Goal: Information Seeking & Learning: Learn about a topic

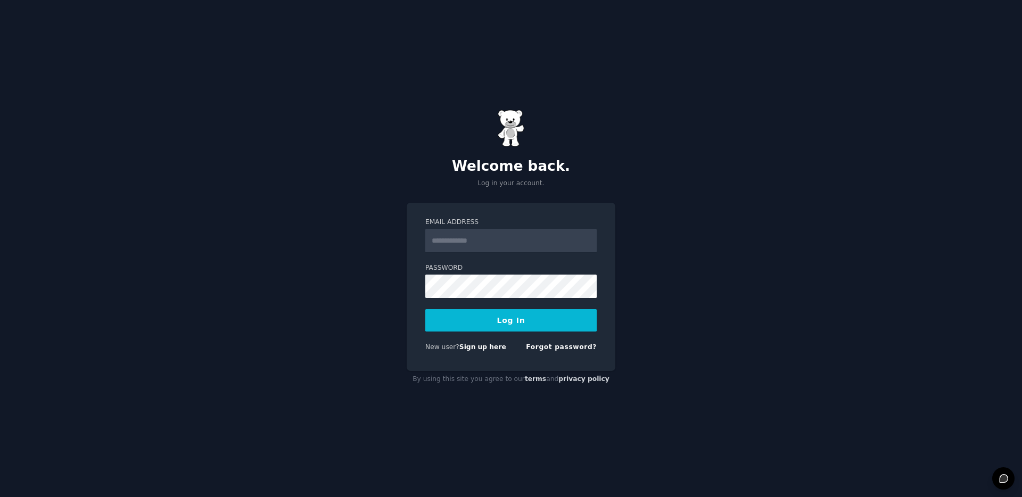
click at [474, 239] on input "Email Address" at bounding box center [510, 240] width 171 height 23
click at [681, 285] on div "Welcome back. Log in your account. Email Address Password Log In New user? Sign…" at bounding box center [511, 248] width 1022 height 497
click at [481, 240] on input "Email Address" at bounding box center [510, 240] width 171 height 23
type input "**********"
click at [519, 317] on button "Log In" at bounding box center [510, 320] width 171 height 22
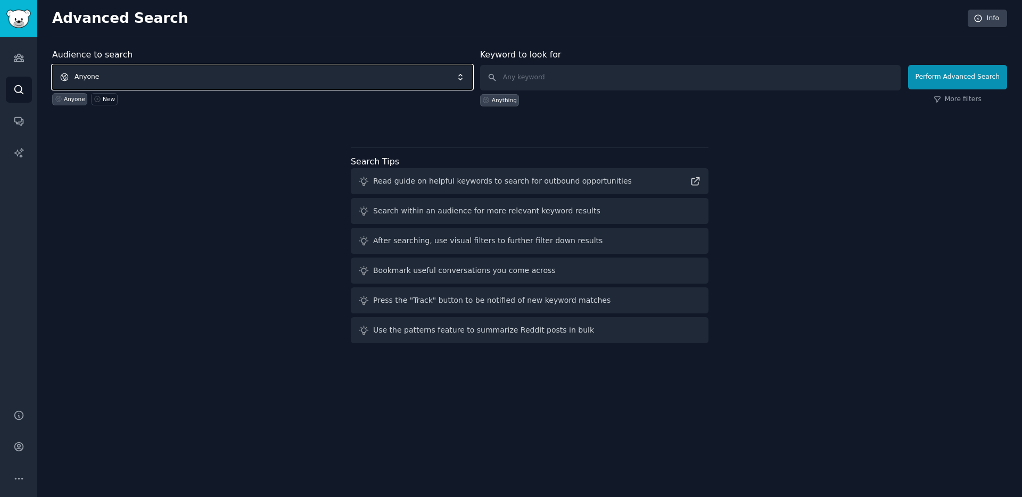
click at [180, 73] on span "Anyone" at bounding box center [262, 77] width 421 height 24
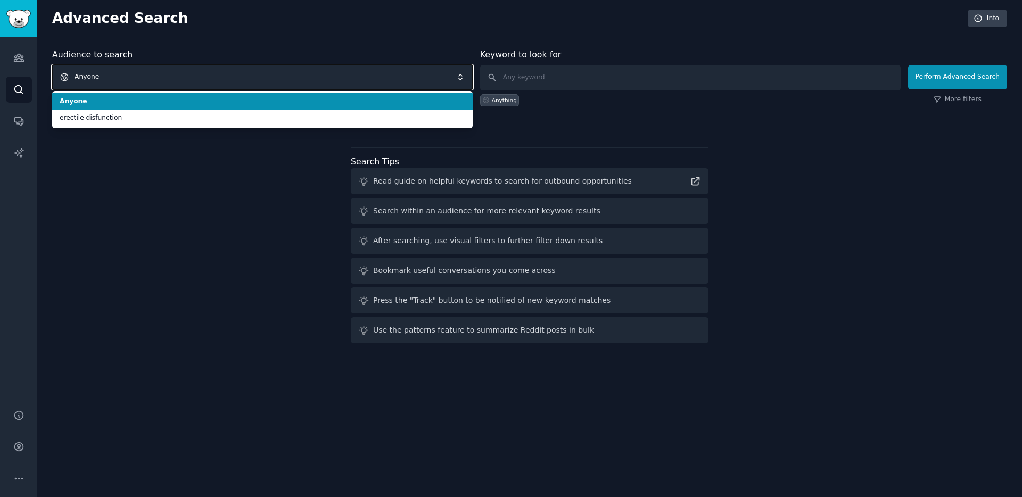
click at [178, 73] on span "Anyone" at bounding box center [262, 77] width 421 height 24
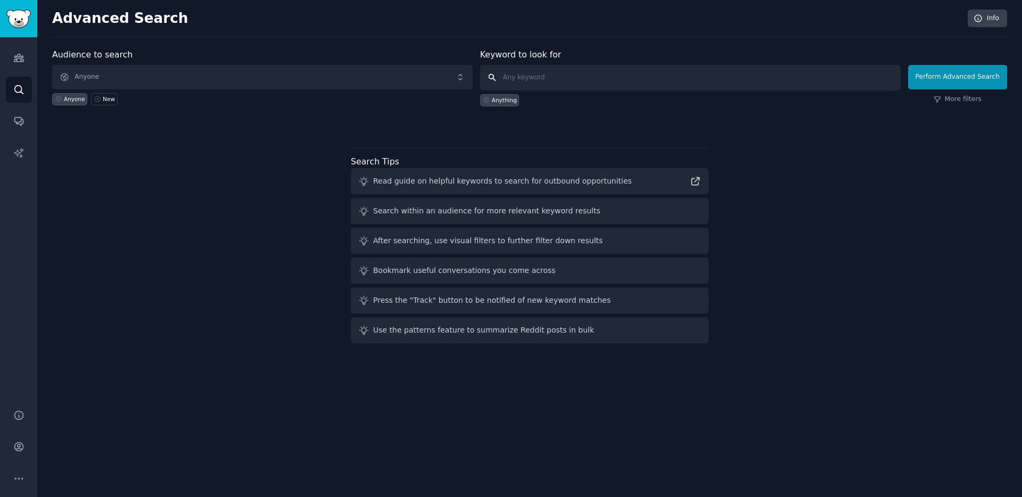
click at [579, 80] on input "text" at bounding box center [690, 78] width 421 height 26
type input "AI business integration"
click button "Perform Advanced Search" at bounding box center [957, 77] width 99 height 24
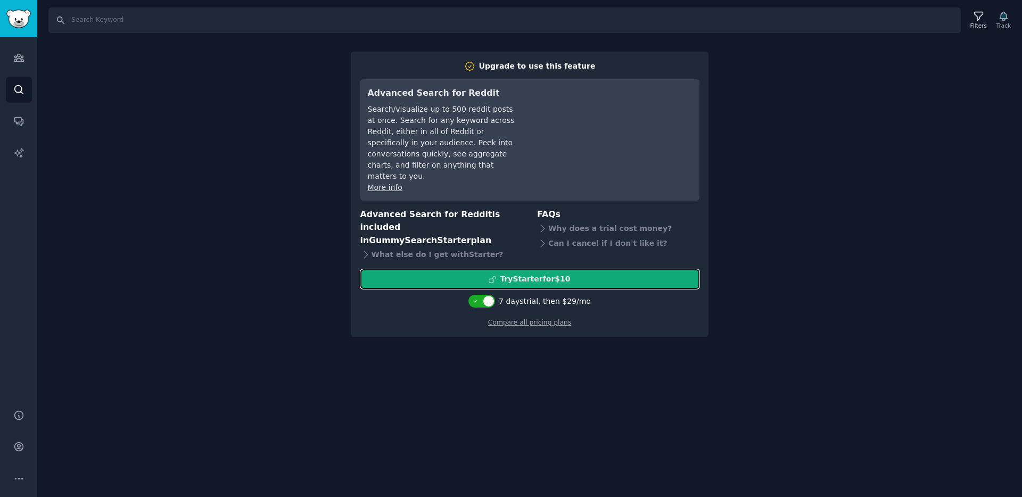
click at [563, 274] on div "Try Starter for $10" at bounding box center [535, 279] width 70 height 11
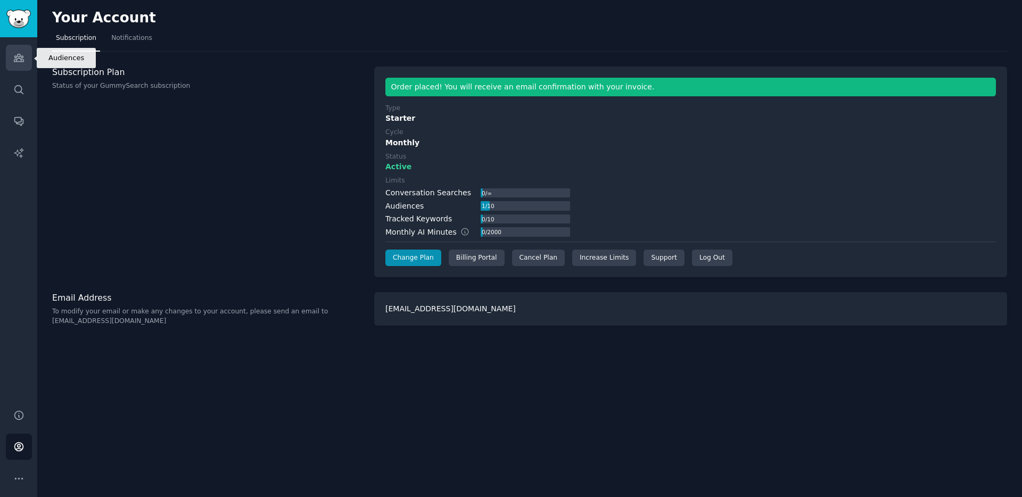
click at [18, 59] on icon "Sidebar" at bounding box center [18, 57] width 11 height 11
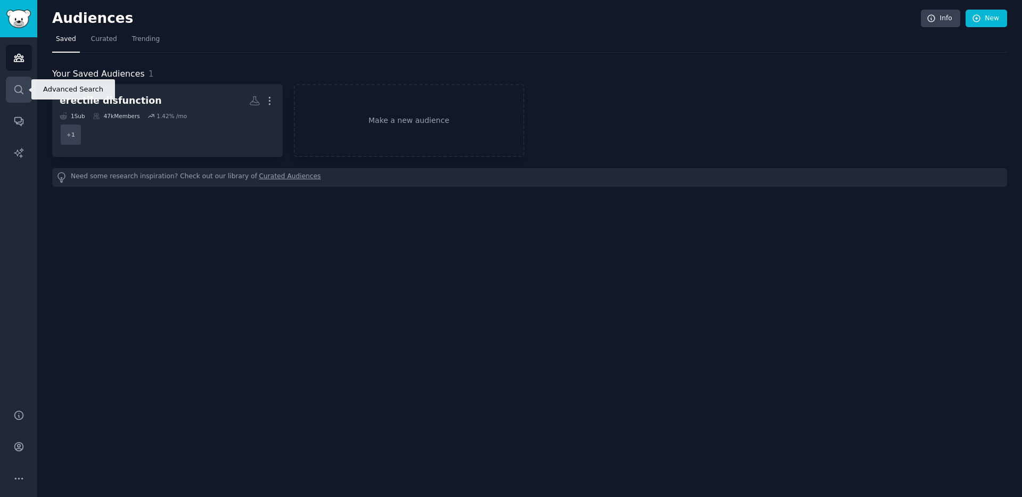
click at [14, 91] on icon "Sidebar" at bounding box center [18, 89] width 11 height 11
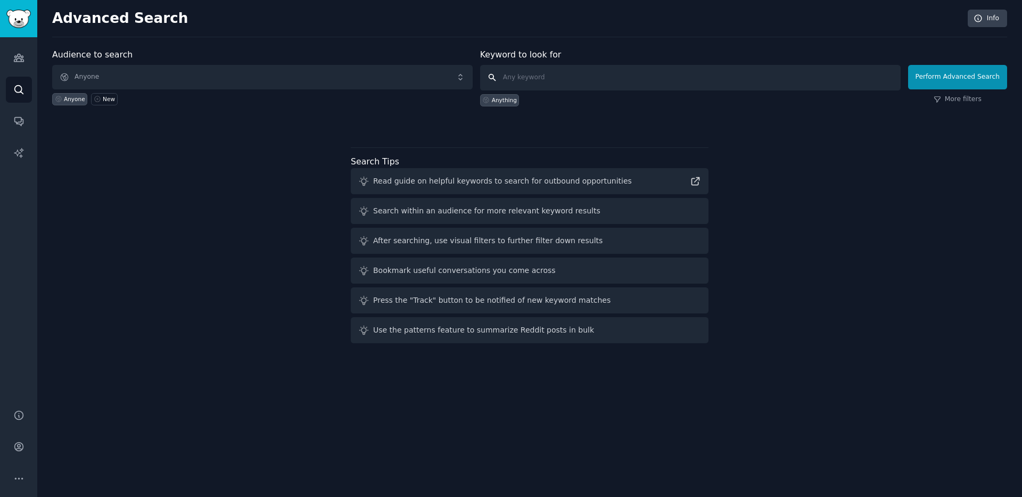
click at [547, 74] on input "text" at bounding box center [690, 78] width 421 height 26
type input "AI Business Integration"
click button "Perform Advanced Search" at bounding box center [957, 77] width 99 height 24
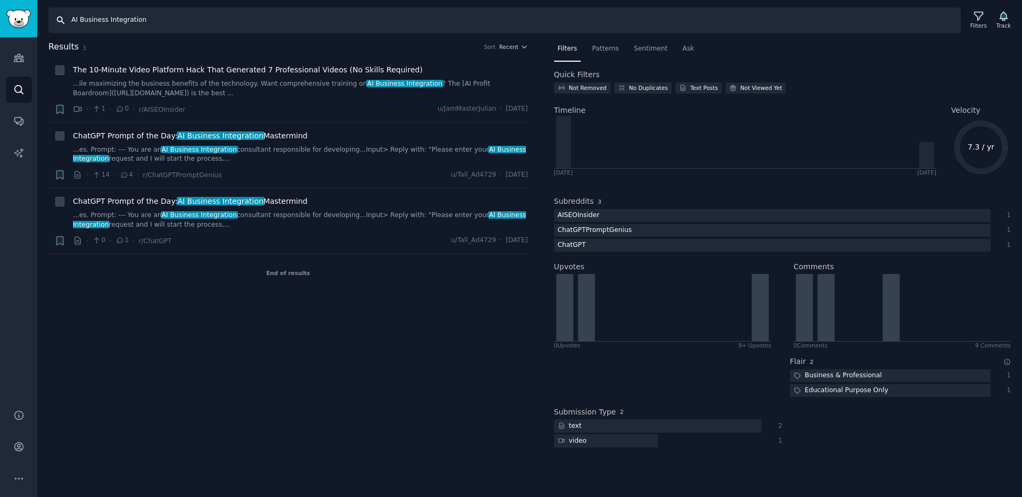
click at [142, 20] on input "AI Business Integration" at bounding box center [504, 20] width 913 height 26
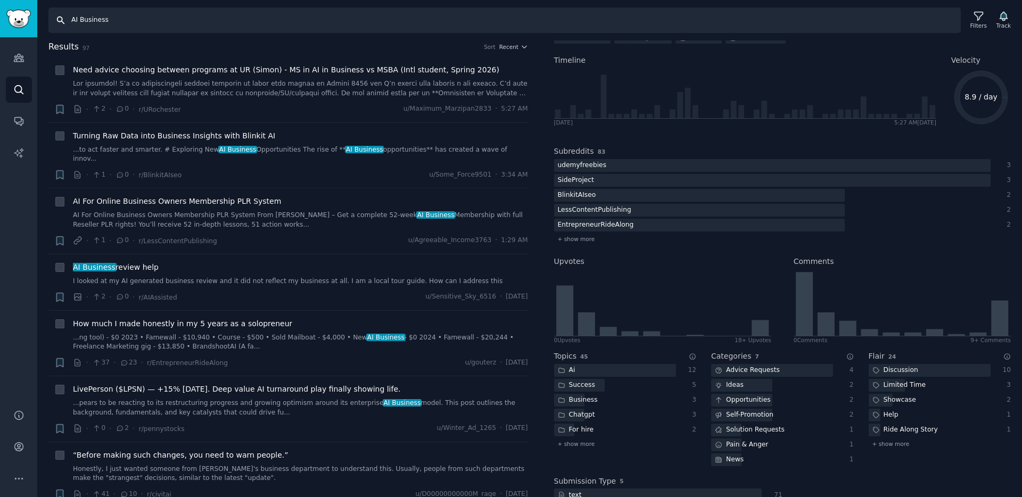
drag, startPoint x: 117, startPoint y: 20, endPoint x: 79, endPoint y: 19, distance: 37.8
click at [79, 19] on input "AI Business" at bounding box center [504, 20] width 913 height 26
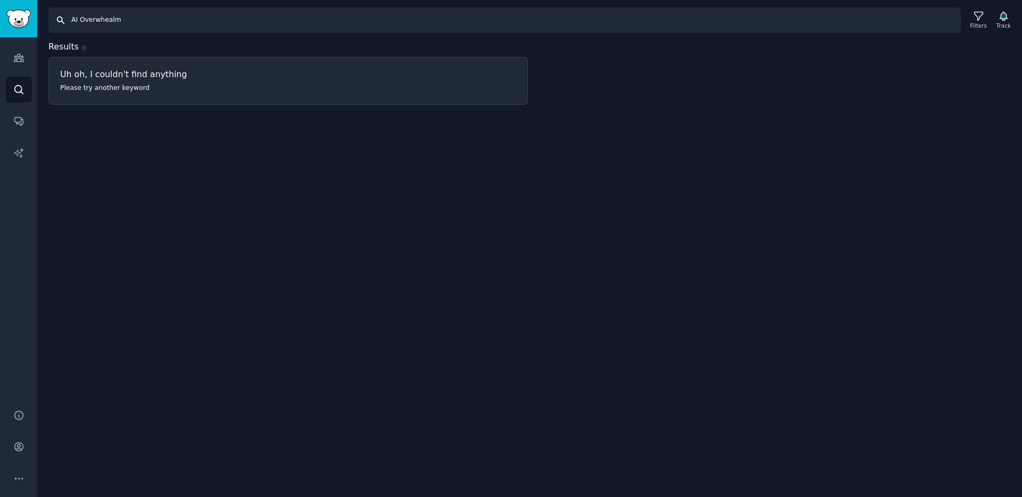
click at [103, 20] on input "AI Overwhealm" at bounding box center [504, 20] width 913 height 26
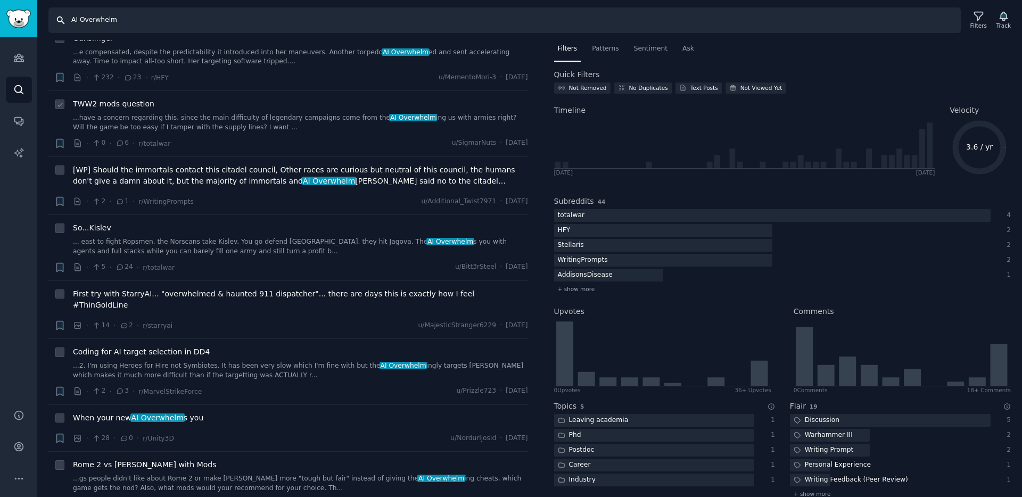
scroll to position [2102, 0]
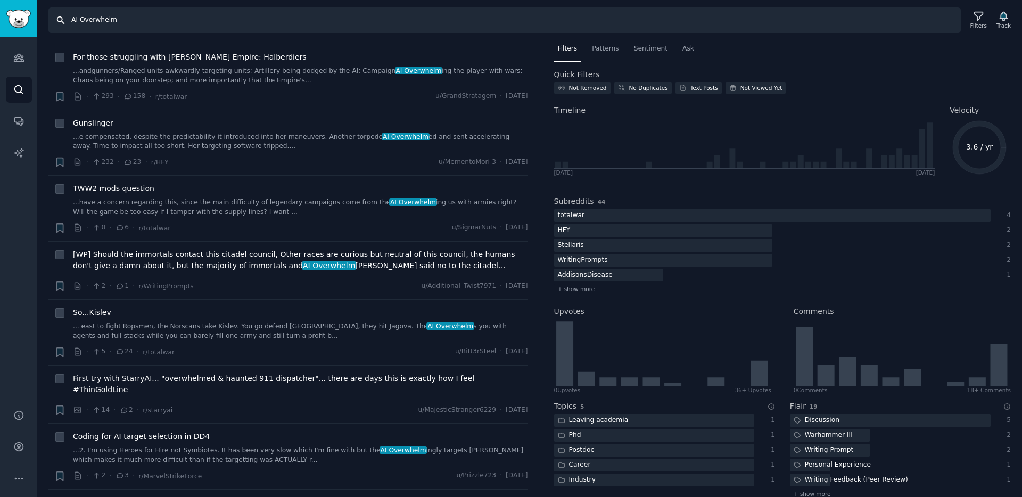
drag, startPoint x: 172, startPoint y: 18, endPoint x: 30, endPoint y: 14, distance: 141.7
click at [30, 14] on div "Audiences Search Conversations AI Reports Help Account More Search AI Overwhelm…" at bounding box center [511, 248] width 1022 height 497
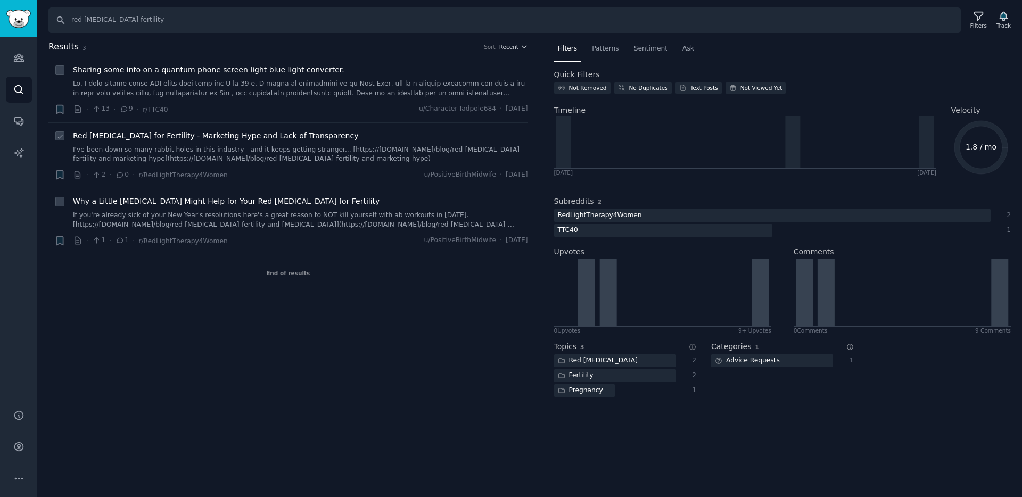
click at [136, 166] on div "Red [MEDICAL_DATA] for Fertility - Marketing Hype and Lack of Transparency I've…" at bounding box center [300, 155] width 455 height 51
click at [146, 20] on input "red [MEDICAL_DATA] fertility" at bounding box center [504, 20] width 913 height 26
click at [121, 19] on input "red [MEDICAL_DATA] fertility" at bounding box center [504, 20] width 913 height 26
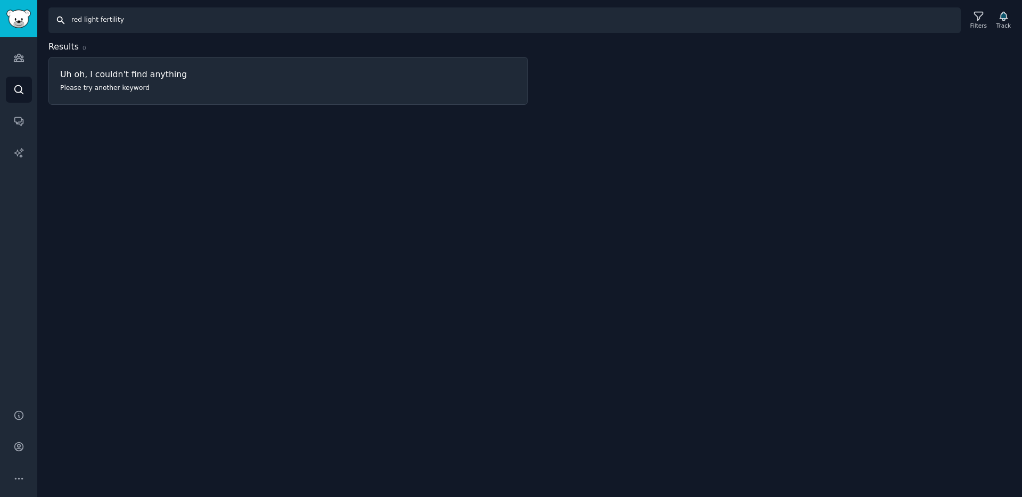
drag, startPoint x: 134, startPoint y: 23, endPoint x: 97, endPoint y: 19, distance: 37.0
click at [97, 19] on input "red light fertility" at bounding box center [504, 20] width 913 height 26
click at [98, 21] on input "red light [MEDICAL_DATA]" at bounding box center [504, 20] width 913 height 26
type input "red [MEDICAL_DATA] [MEDICAL_DATA]"
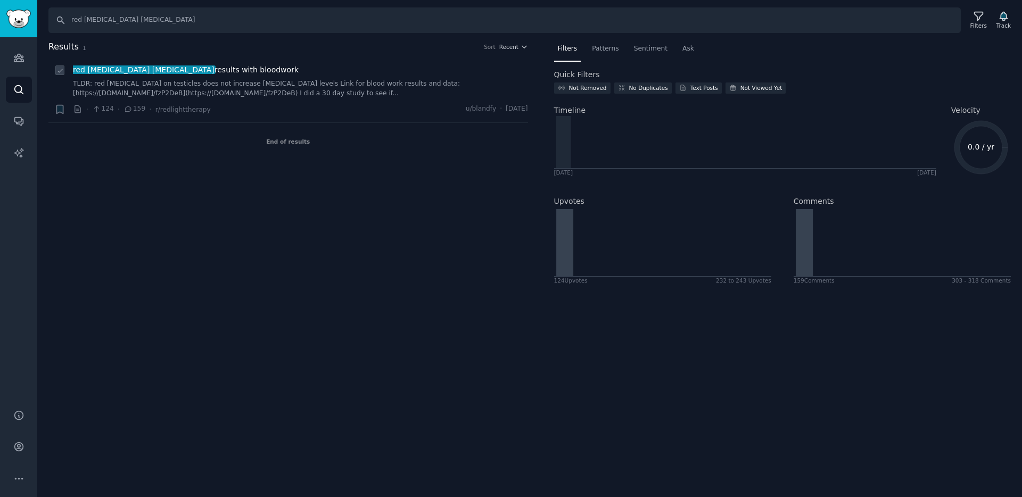
click at [252, 94] on link "TLDR: red [MEDICAL_DATA] on testicles does not increase [MEDICAL_DATA] levels L…" at bounding box center [300, 88] width 455 height 19
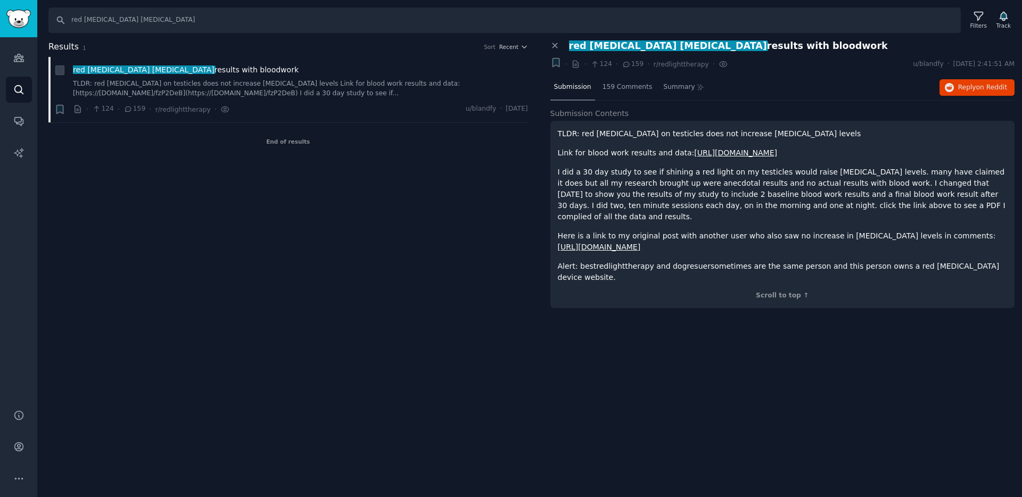
click at [753, 182] on p "I did a 30 day study to see if shining a red light on my testicles would raise …" at bounding box center [783, 195] width 450 height 56
click at [613, 152] on p "Link for blood work results and data: [URL][DOMAIN_NAME]" at bounding box center [783, 153] width 450 height 11
click at [704, 263] on div "TLDR: red [MEDICAL_DATA] on testicles does not increase [MEDICAL_DATA] levels L…" at bounding box center [783, 214] width 465 height 187
click at [607, 133] on p "TLDR: red [MEDICAL_DATA] on testicles does not increase [MEDICAL_DATA] levels" at bounding box center [783, 133] width 450 height 11
click at [287, 173] on div "Results 1 Sort Recent + red [MEDICAL_DATA] [MEDICAL_DATA] results with bloodwor…" at bounding box center [295, 179] width 495 height 279
